Goal: Check status: Check status

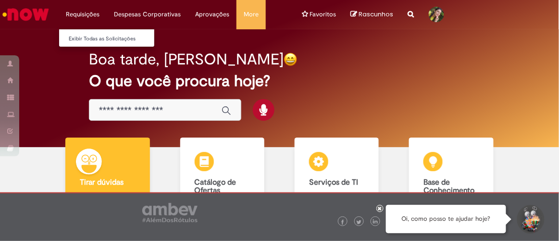
click at [89, 17] on li "Requisições Exibir Todas as Solicitações" at bounding box center [83, 14] width 48 height 29
click at [87, 14] on li "Requisições Exibir Todas as Solicitações" at bounding box center [83, 14] width 48 height 29
click at [88, 41] on link "Exibir Todas as Solicitações" at bounding box center [112, 39] width 106 height 11
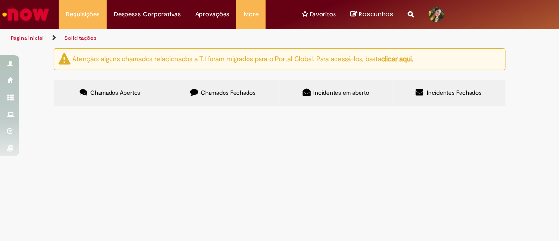
click at [236, 93] on span "Chamados Fechados" at bounding box center [228, 93] width 55 height 8
click at [337, 94] on span "Incidentes em aberto" at bounding box center [342, 93] width 56 height 8
click at [447, 90] on span "Incidentes Fechados" at bounding box center [454, 93] width 55 height 8
click at [0, 0] on span "Erro na criação de pedido para unidade já migrada para o S4." at bounding box center [0, 0] width 0 height 0
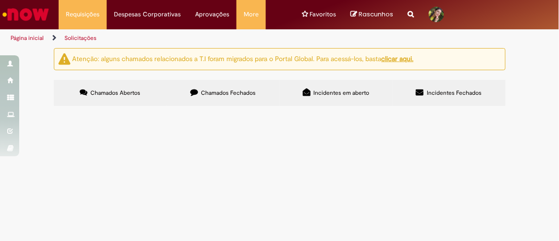
click at [226, 92] on span "Chamados Fechados" at bounding box center [228, 93] width 55 height 8
click at [0, 0] on span "Pedidos Vale Pedágio - Sem Parar S4" at bounding box center [0, 0] width 0 height 0
